Goal: Navigation & Orientation: Find specific page/section

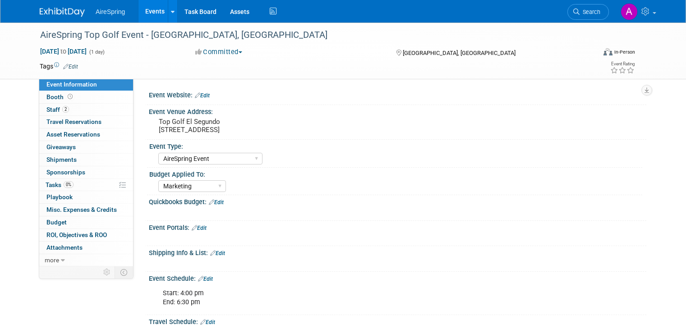
select select "AireSpring Event"
select select "Marketing"
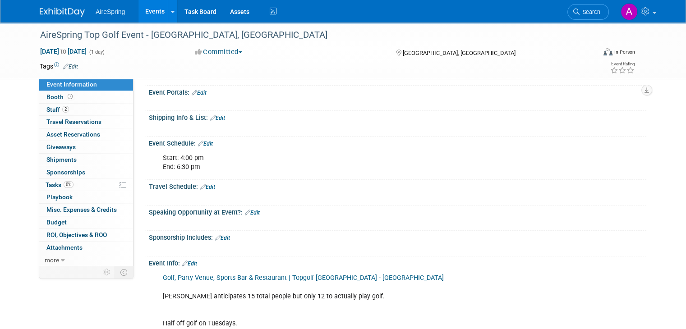
click at [146, 14] on link "Events" at bounding box center [154, 11] width 33 height 23
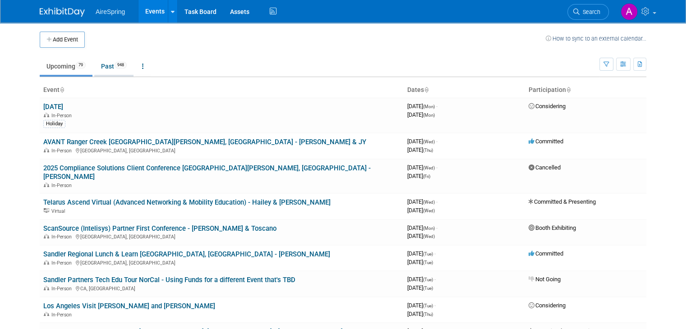
click at [106, 62] on link "Past 948" at bounding box center [113, 66] width 39 height 17
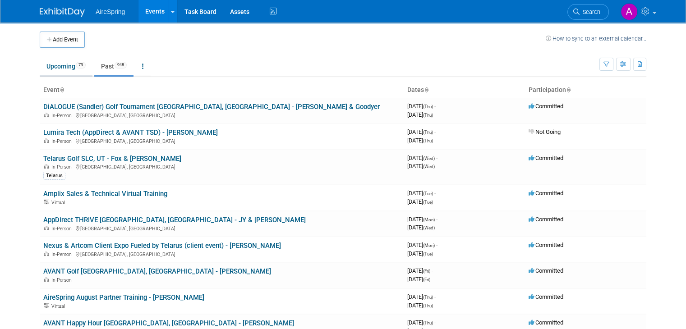
click at [57, 69] on link "Upcoming 79" at bounding box center [66, 66] width 53 height 17
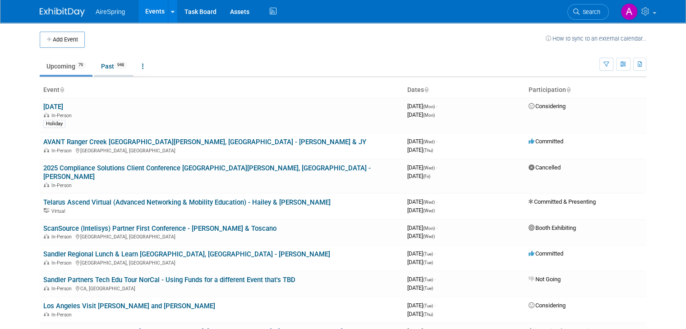
click at [106, 71] on link "Past 948" at bounding box center [113, 66] width 39 height 17
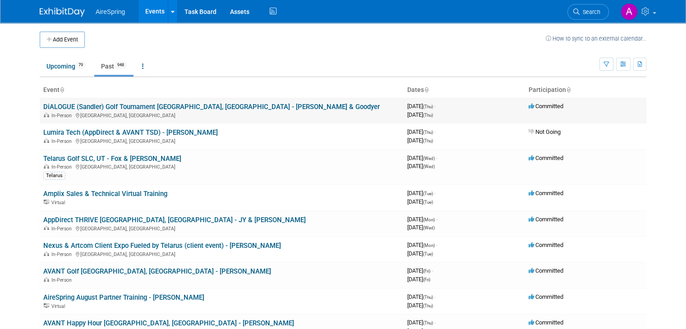
click at [126, 105] on link "DiALOGUE (Sandler) Golf Tournament [GEOGRAPHIC_DATA], [GEOGRAPHIC_DATA] - [PERS…" at bounding box center [211, 107] width 336 height 8
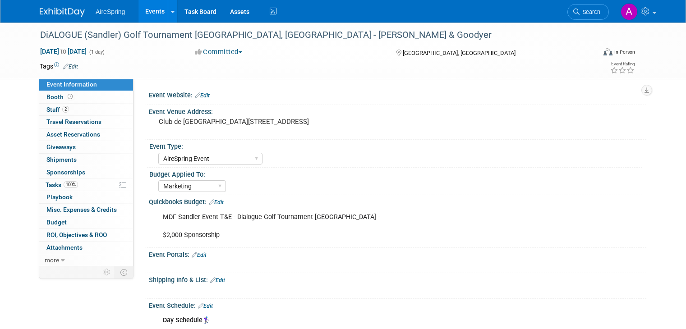
select select "AireSpring Event"
select select "Marketing"
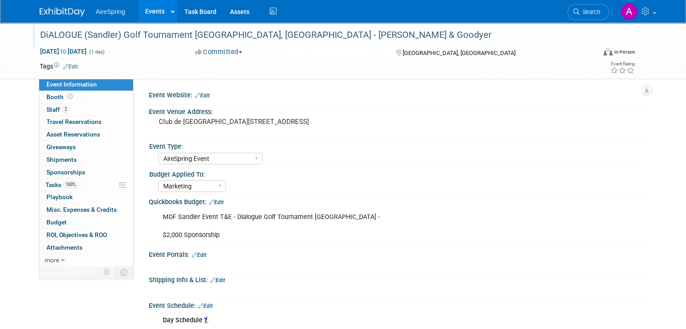
click at [206, 31] on div "DiALOGUE (Sandler) Golf Tournament [GEOGRAPHIC_DATA], [GEOGRAPHIC_DATA] - [PERS…" at bounding box center [310, 35] width 547 height 16
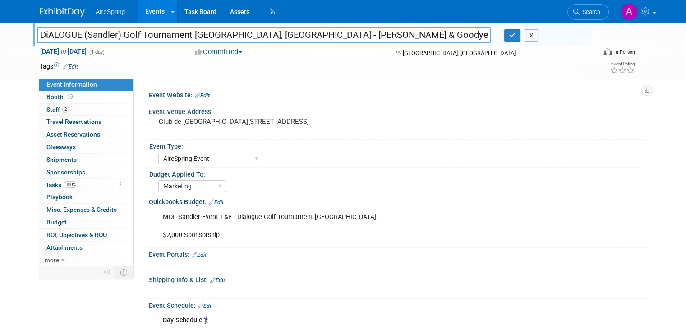
drag, startPoint x: 184, startPoint y: 33, endPoint x: -12, endPoint y: 36, distance: 195.6
click at [0, 36] on html "AireSpring Events Add Event Bulk Upload Events Shareable Event Boards Recently …" at bounding box center [343, 164] width 686 height 329
click at [65, 108] on link "2 Staff 2" at bounding box center [86, 110] width 94 height 12
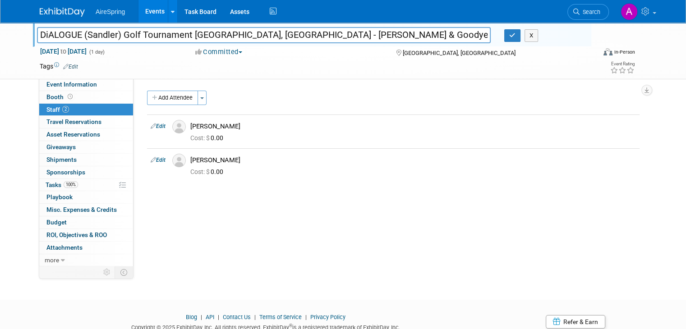
drag, startPoint x: 183, startPoint y: 34, endPoint x: 12, endPoint y: 38, distance: 171.3
click at [12, 38] on div "DiALOGUE (Sandler) Golf Tournament Montreal, Canada - Armstrong & Goodyer DiALO…" at bounding box center [343, 51] width 686 height 57
click at [145, 11] on link "Events" at bounding box center [154, 11] width 33 height 23
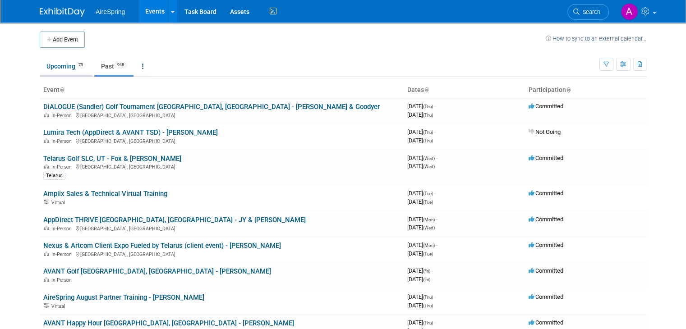
click at [56, 67] on link "Upcoming 79" at bounding box center [66, 66] width 53 height 17
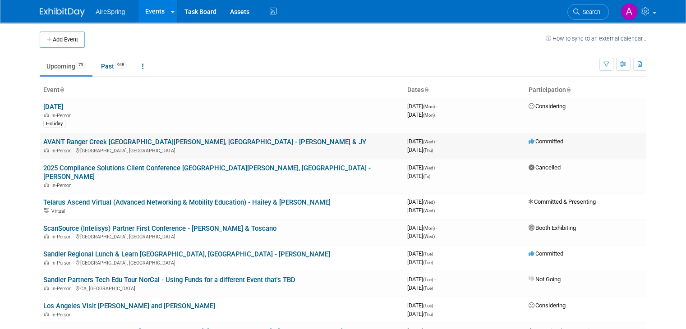
click at [92, 139] on link "AVANT Ranger Creek [GEOGRAPHIC_DATA][PERSON_NAME], [GEOGRAPHIC_DATA] - [PERSON_…" at bounding box center [204, 142] width 323 height 8
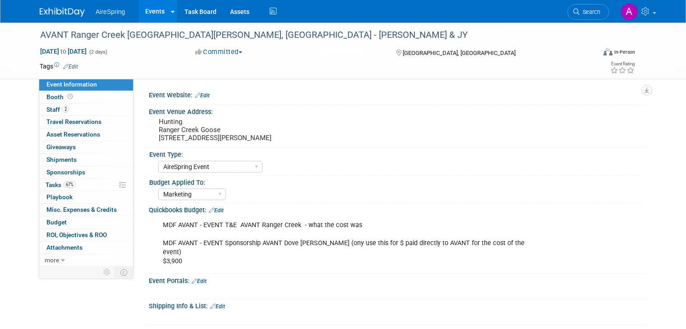
select select "AireSpring Event"
select select "Marketing"
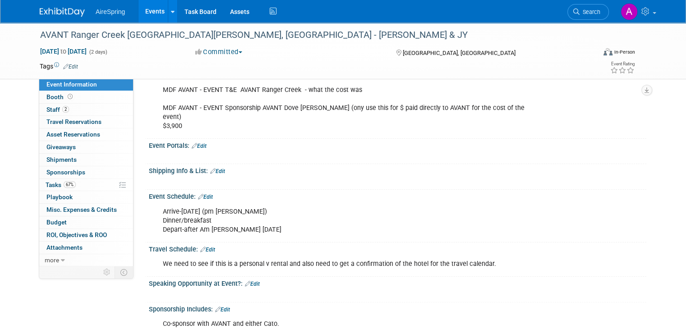
scroll to position [180, 0]
